Goal: Navigation & Orientation: Find specific page/section

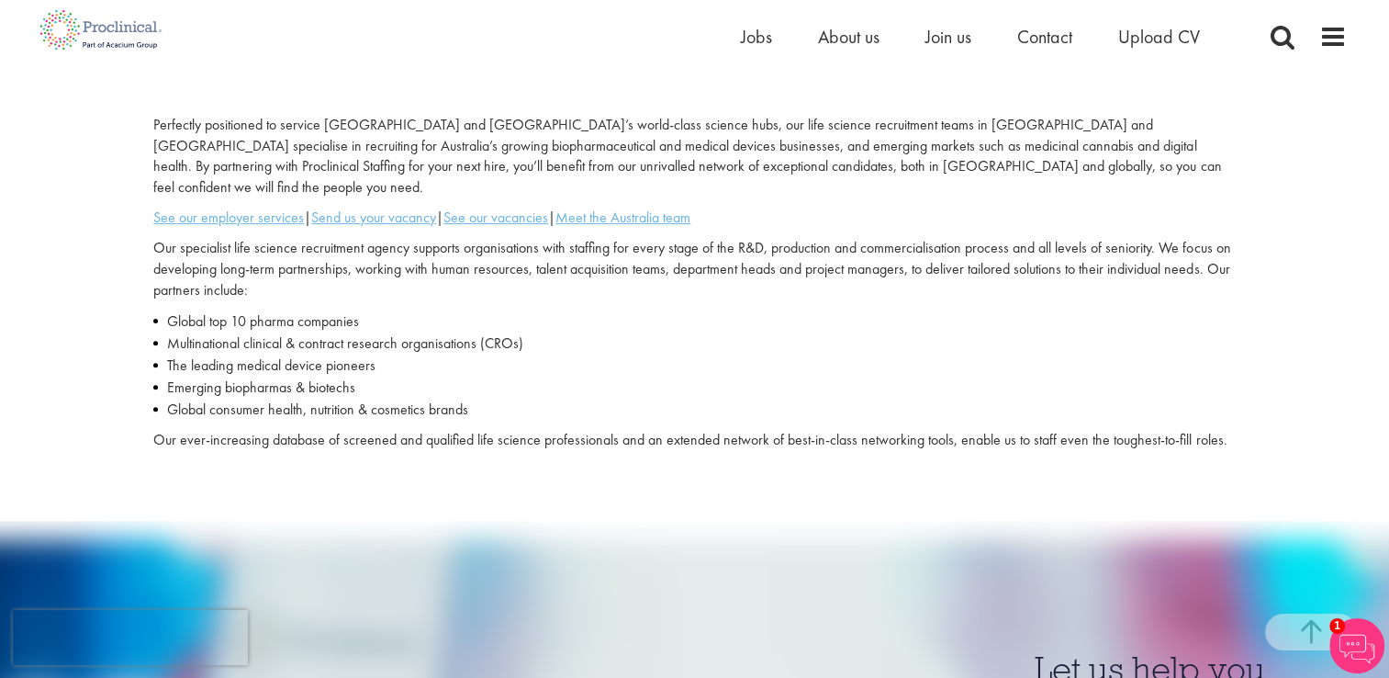
scroll to position [533, 0]
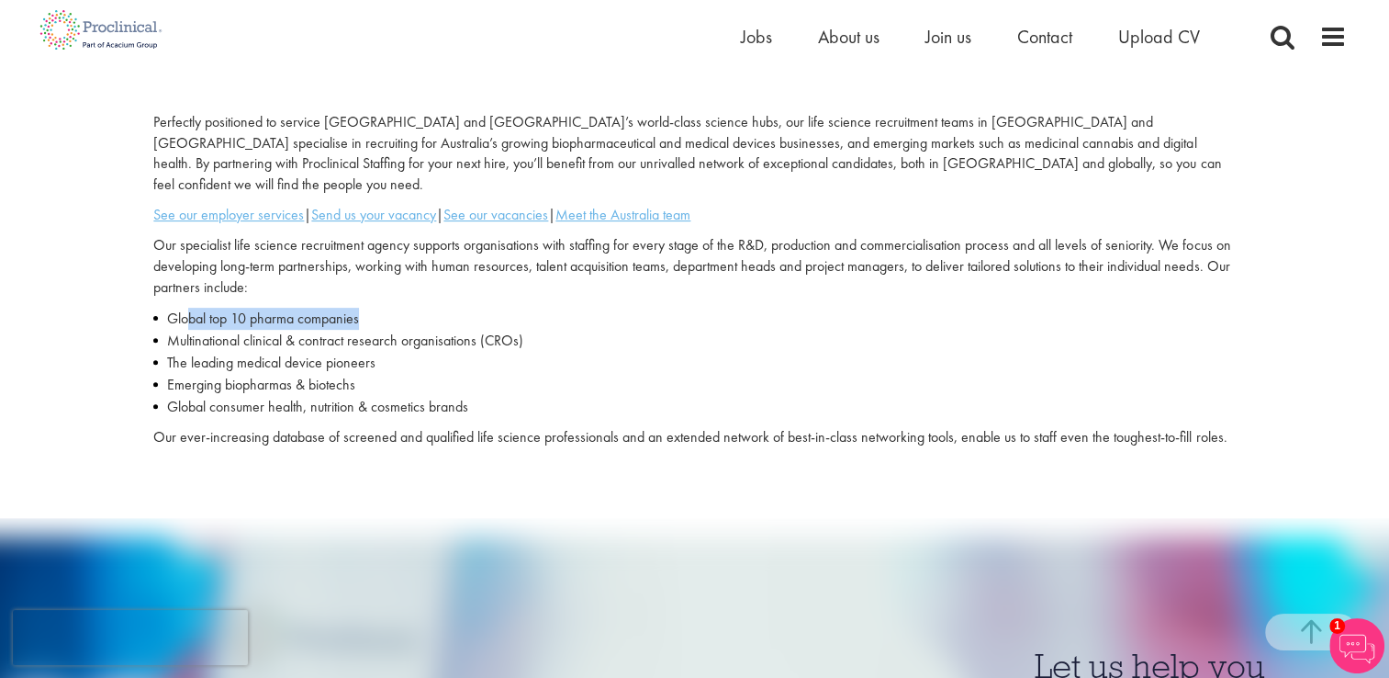
drag, startPoint x: 191, startPoint y: 307, endPoint x: 443, endPoint y: 279, distance: 254.0
click at [443, 279] on div "Perfectly positioned to service [GEOGRAPHIC_DATA] and [GEOGRAPHIC_DATA]’s world…" at bounding box center [694, 284] width 1109 height 345
drag, startPoint x: 445, startPoint y: 280, endPoint x: 441, endPoint y: 337, distance: 57.1
click at [441, 352] on li "The leading medical device pioneers" at bounding box center [694, 363] width 1082 height 22
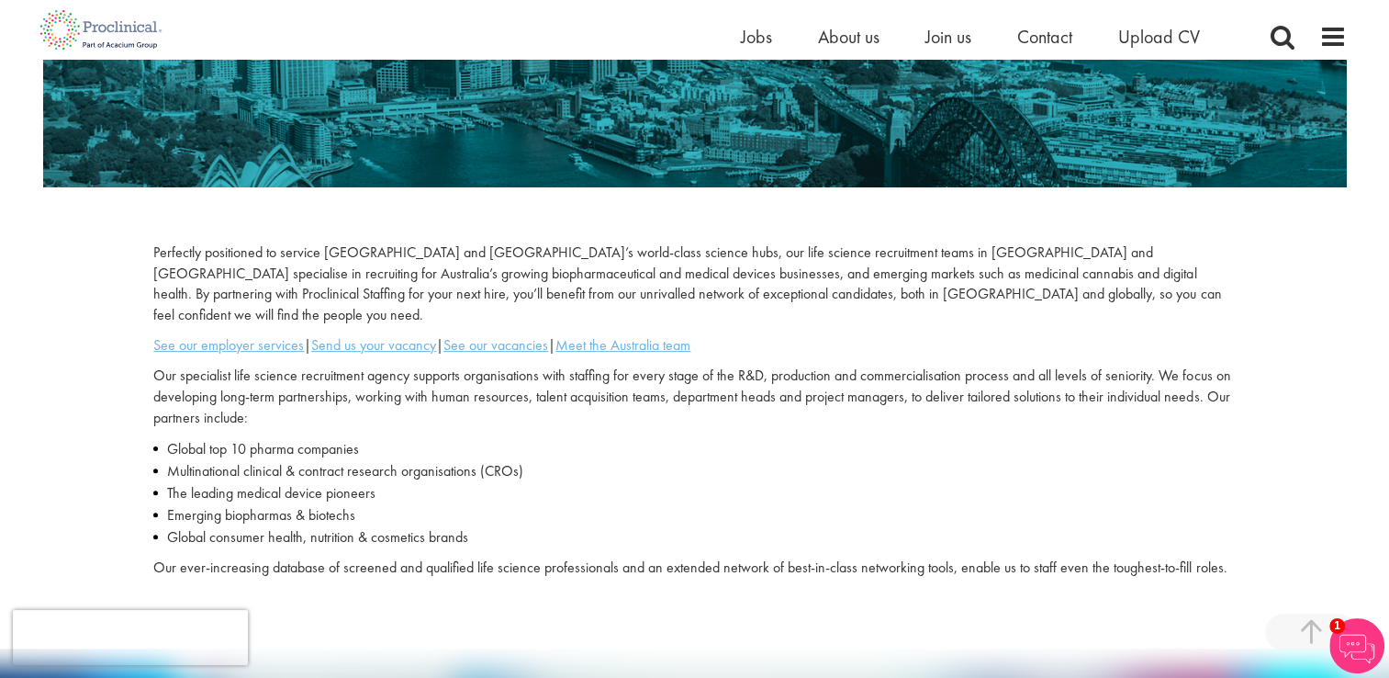
scroll to position [350, 0]
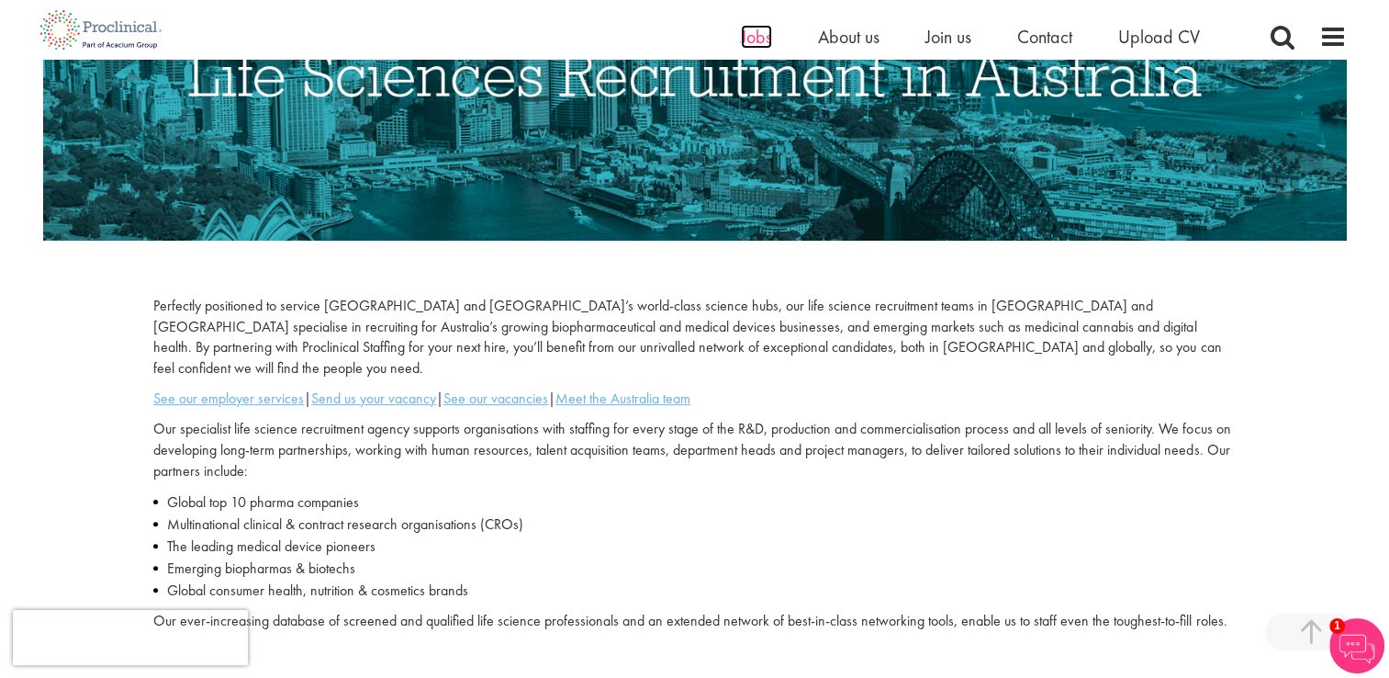
click at [757, 39] on span "Jobs" at bounding box center [756, 37] width 31 height 24
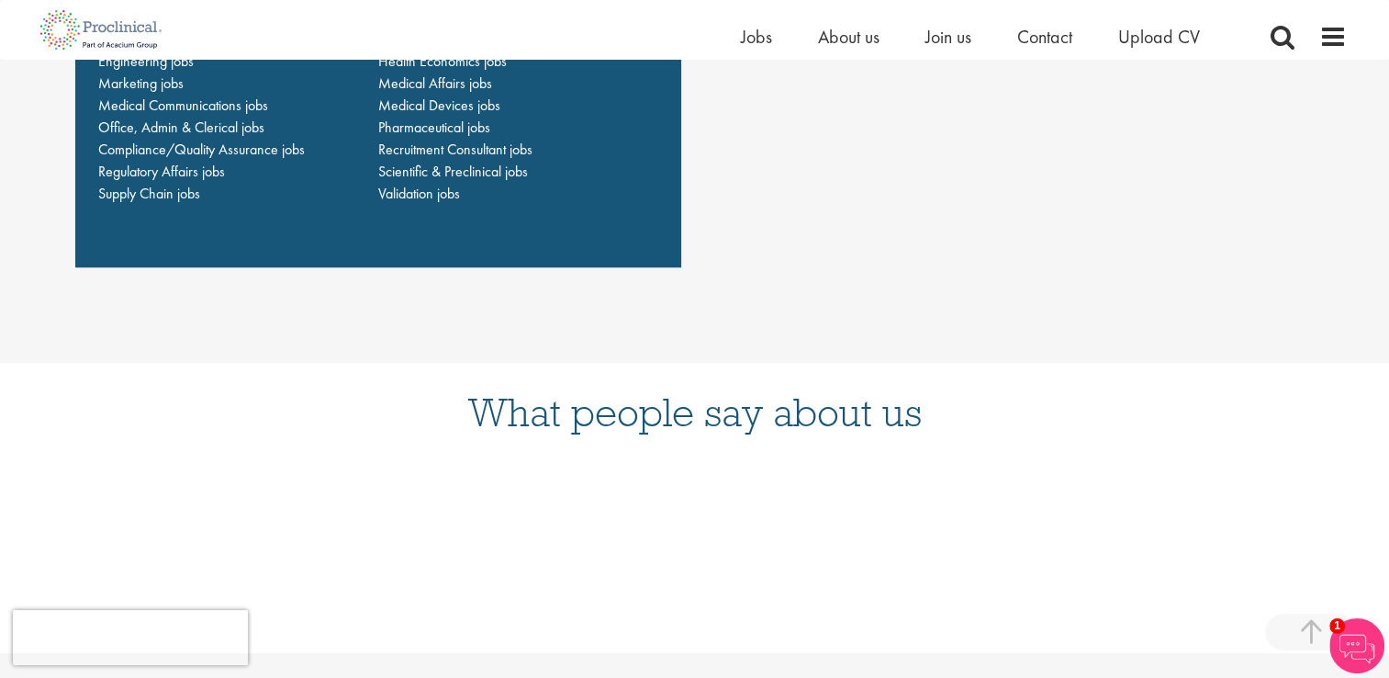
scroll to position [1469, 0]
